Goal: Information Seeking & Learning: Check status

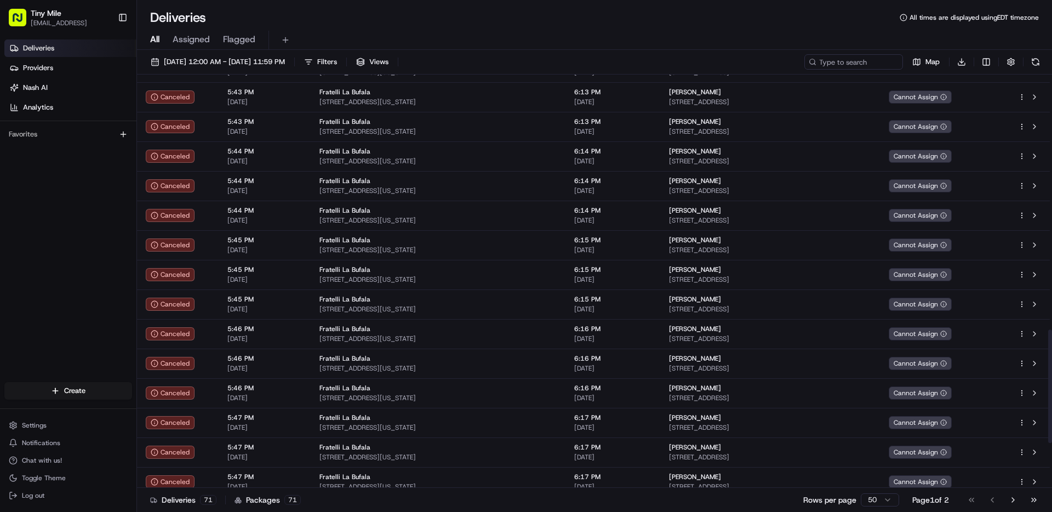
scroll to position [1091, 0]
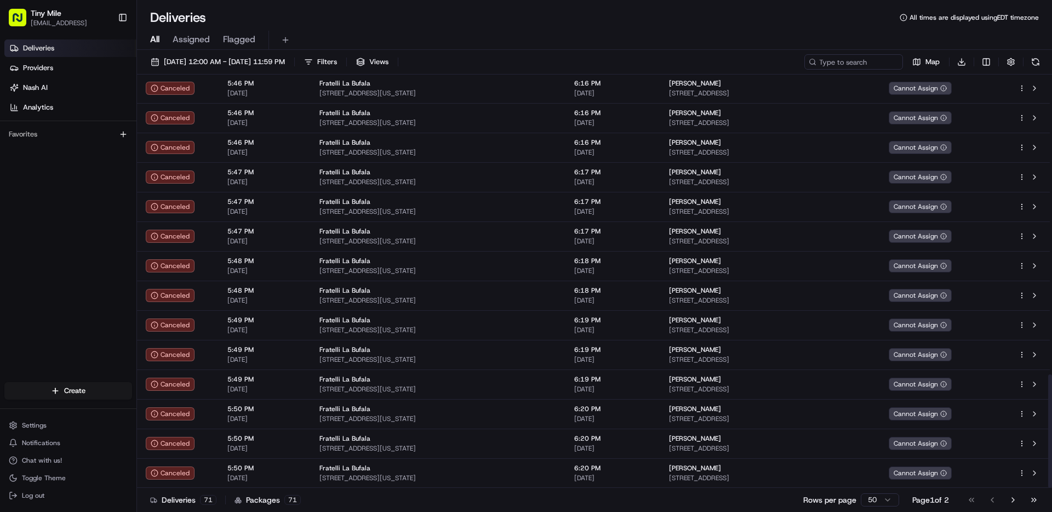
click at [868, 501] on html "Tiny Mile ioakeim@tinymile.ai Toggle Sidebar Deliveries Providers Nash AI Analy…" at bounding box center [526, 256] width 1052 height 512
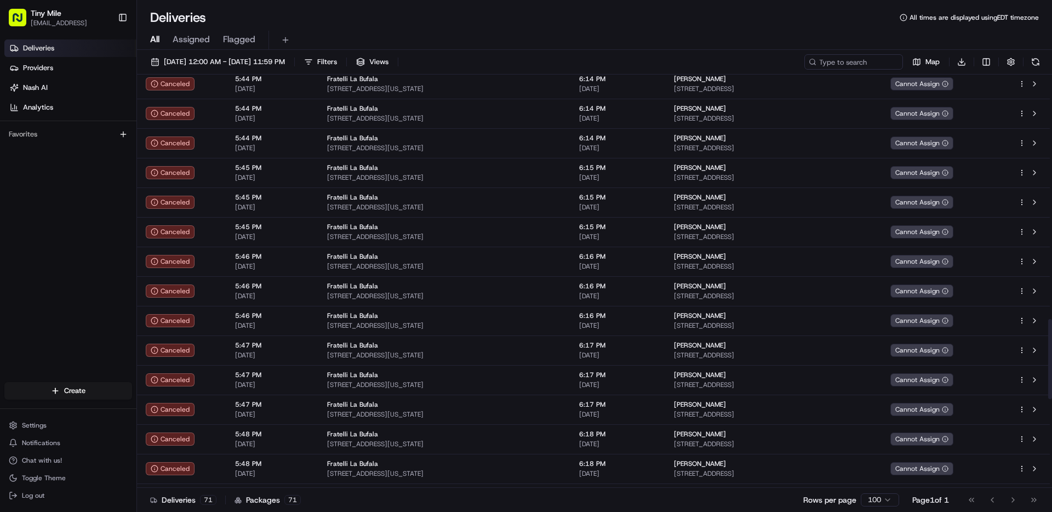
scroll to position [1714, 0]
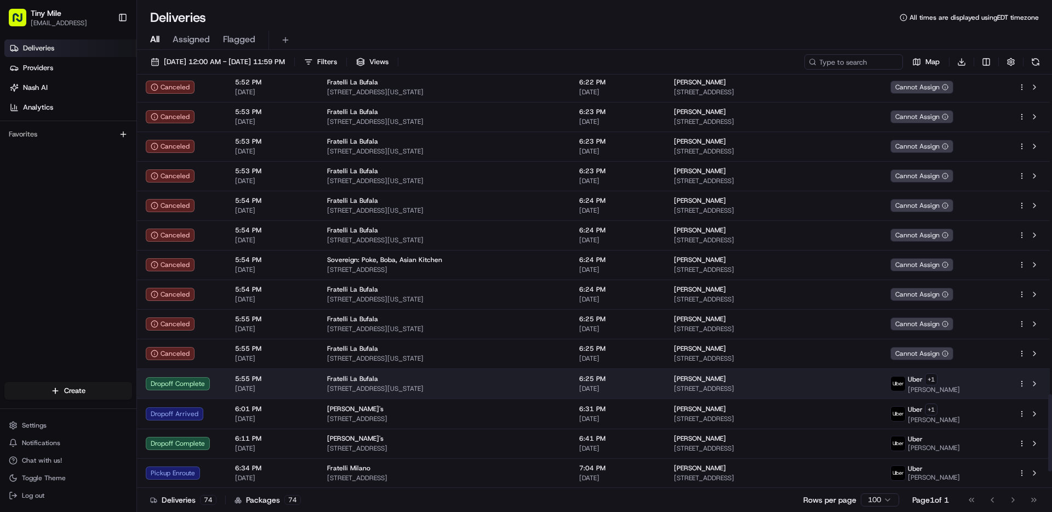
click at [389, 384] on span "[STREET_ADDRESS][US_STATE]" at bounding box center [444, 388] width 235 height 9
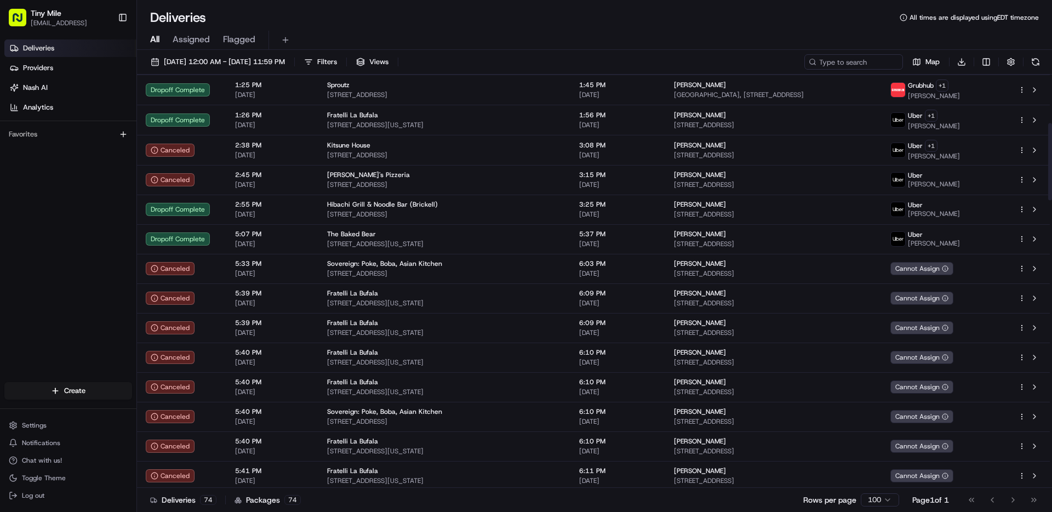
scroll to position [253, 0]
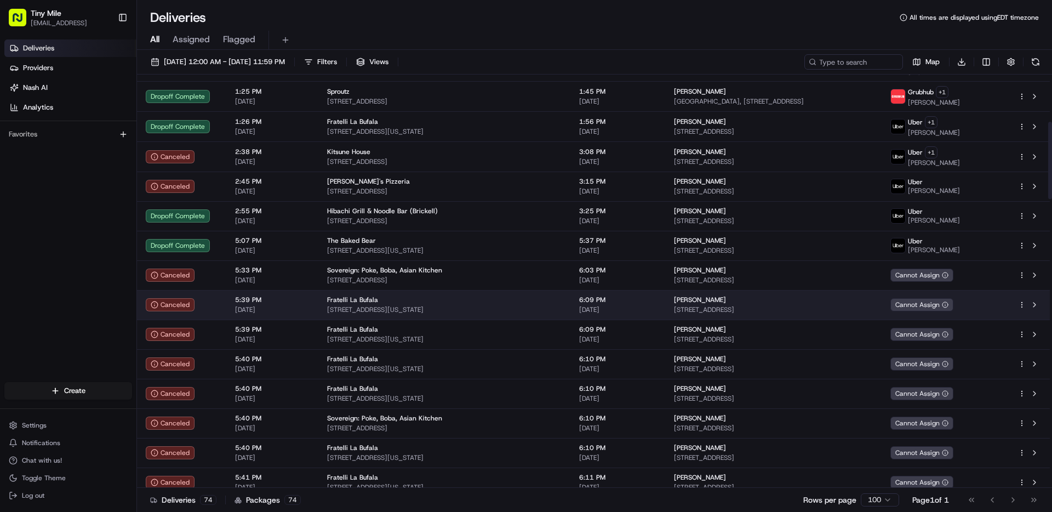
click at [208, 290] on td "Canceled" at bounding box center [181, 305] width 89 height 30
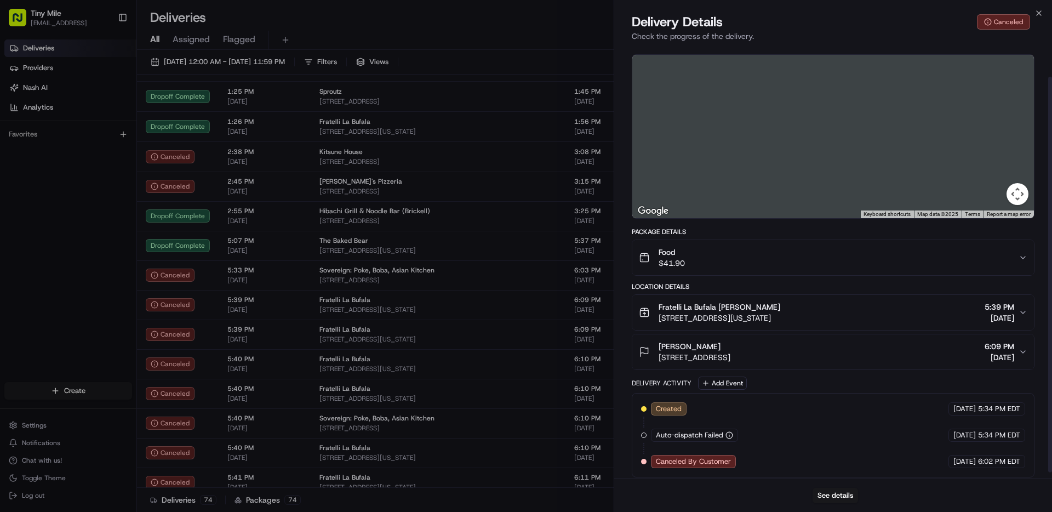
scroll to position [32, 0]
click at [1041, 13] on icon "button" at bounding box center [1039, 13] width 9 height 9
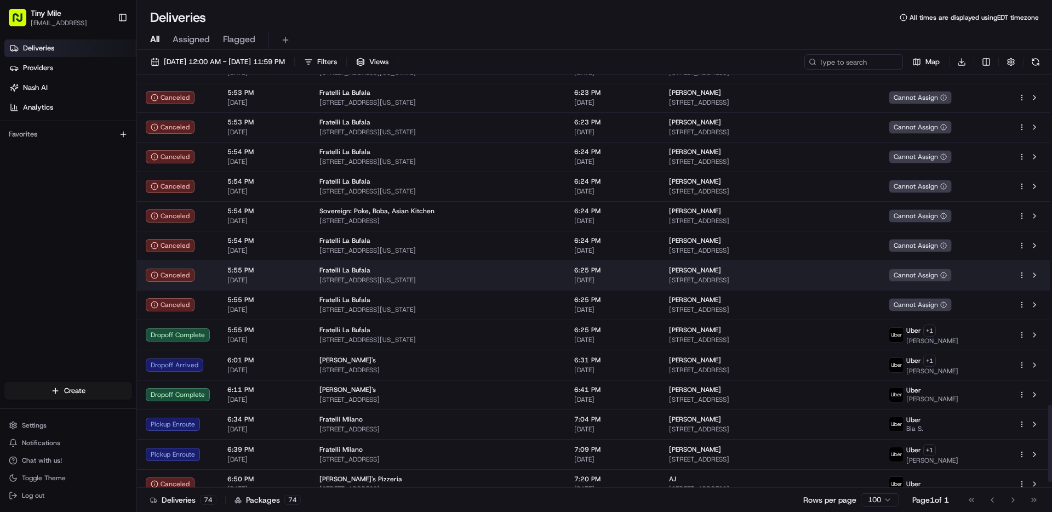
scroll to position [1757, 0]
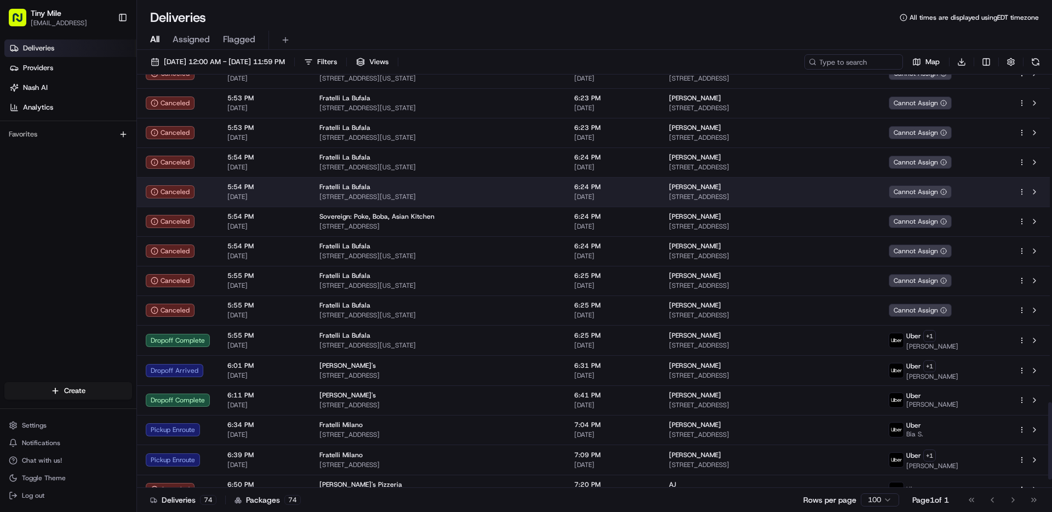
click at [280, 185] on span "5:54 PM" at bounding box center [264, 186] width 75 height 9
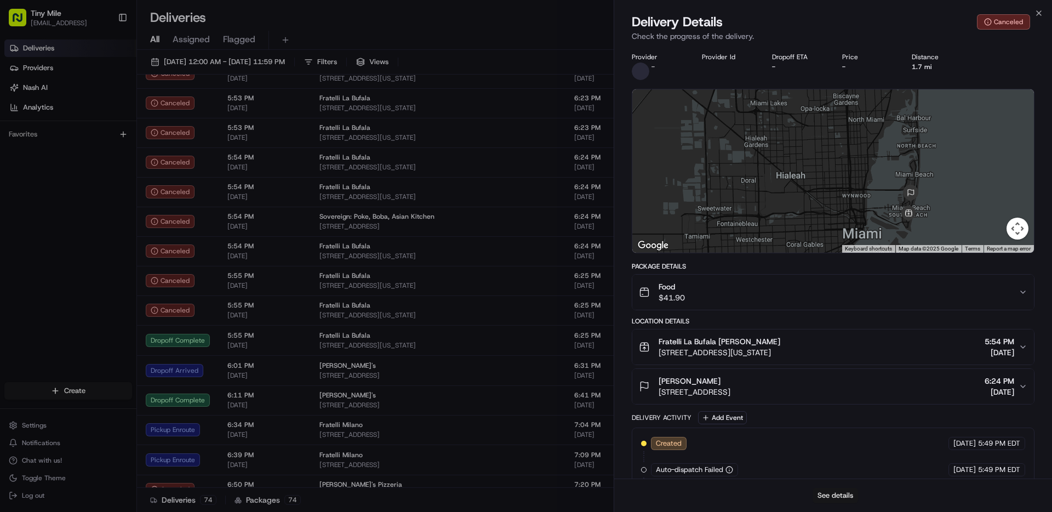
click at [843, 494] on button "See details" at bounding box center [835, 495] width 45 height 15
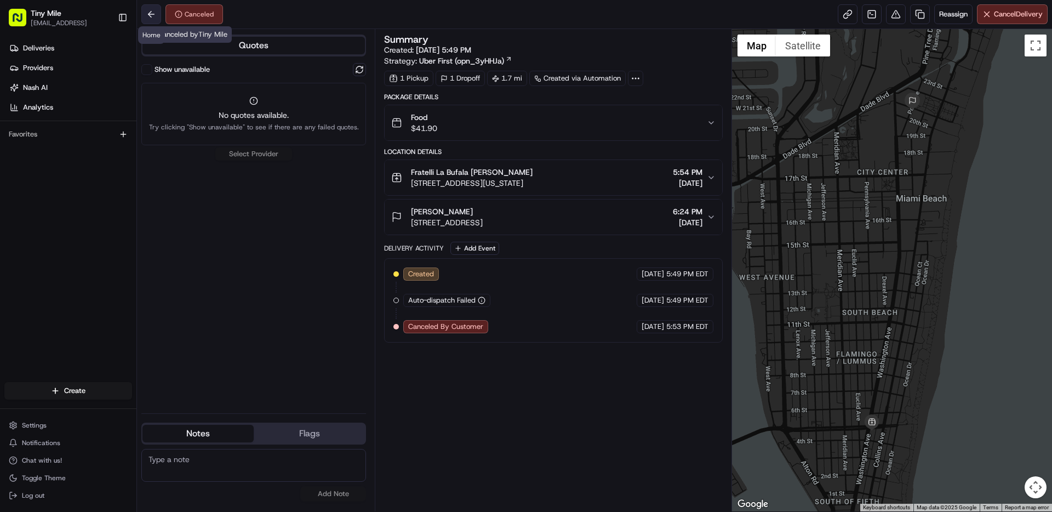
click at [159, 19] on button at bounding box center [151, 14] width 20 height 20
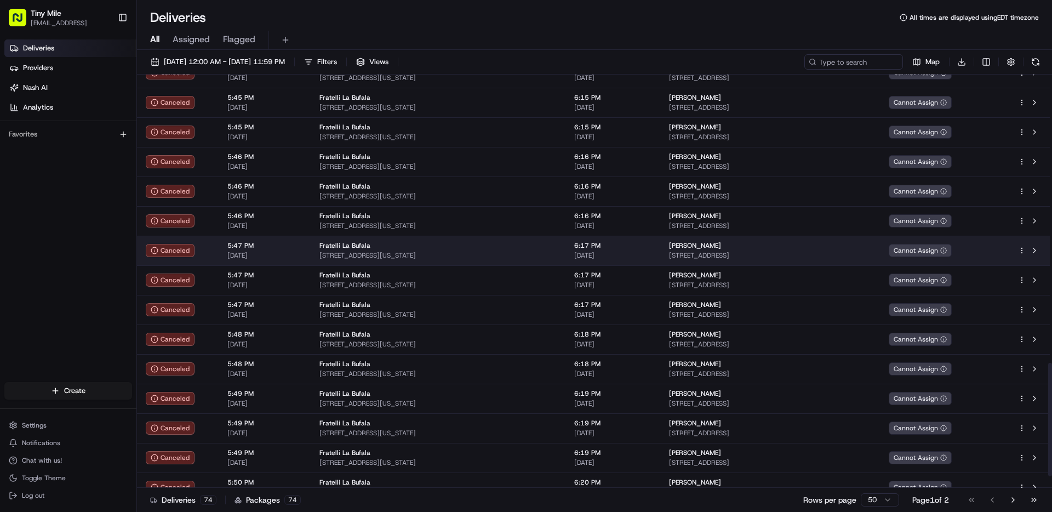
scroll to position [1091, 0]
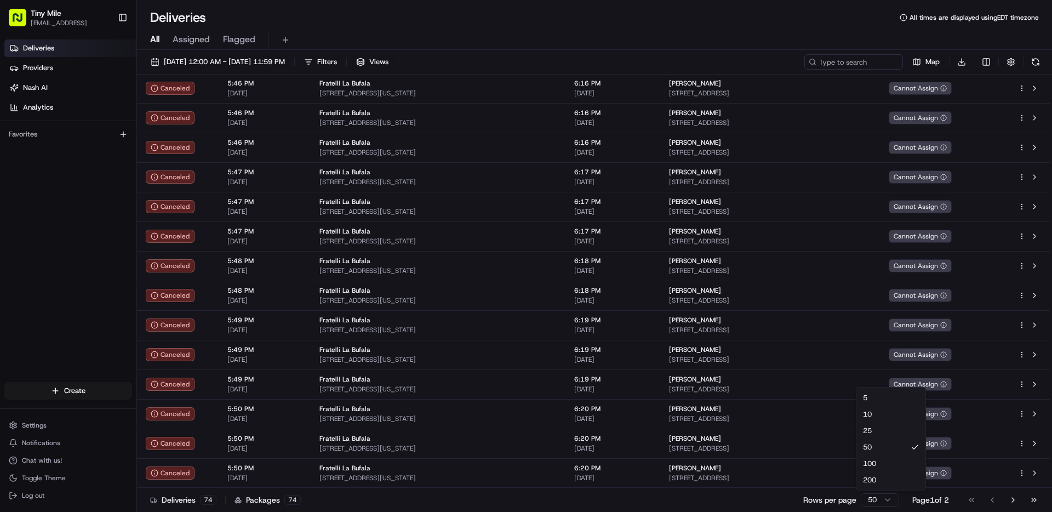
click at [866, 497] on html "Tiny Mile [EMAIL_ADDRESS] Toggle Sidebar Deliveries Providers [PERSON_NAME] Ana…" at bounding box center [526, 256] width 1052 height 512
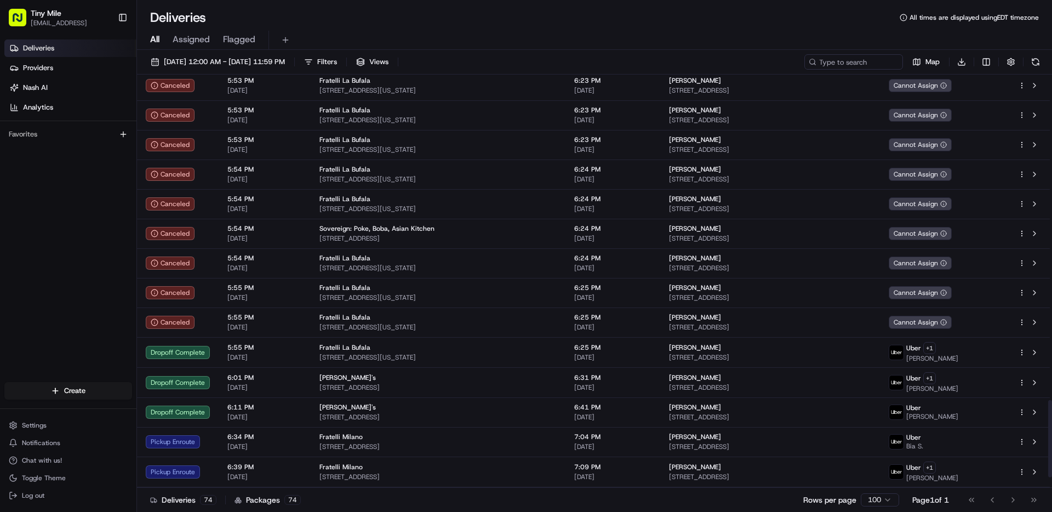
scroll to position [1743, 0]
